Goal: Information Seeking & Learning: Learn about a topic

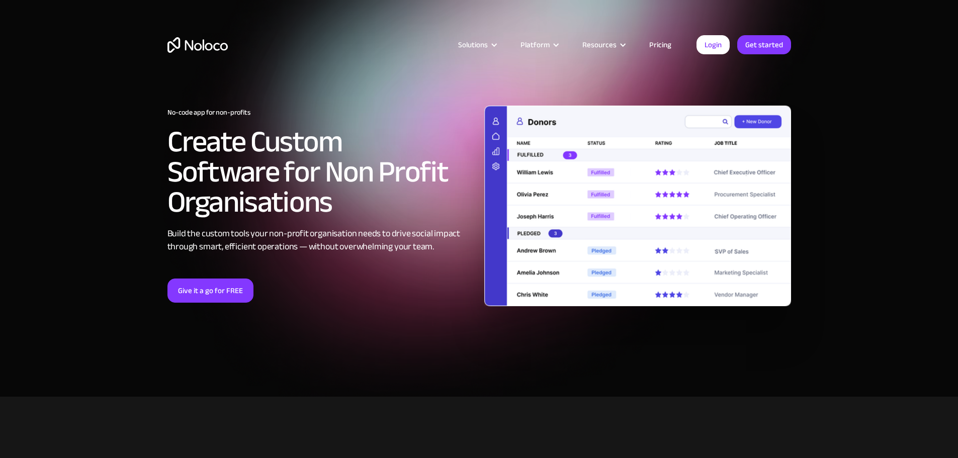
click at [664, 43] on link "Pricing" at bounding box center [660, 44] width 47 height 13
